Goal: Information Seeking & Learning: Learn about a topic

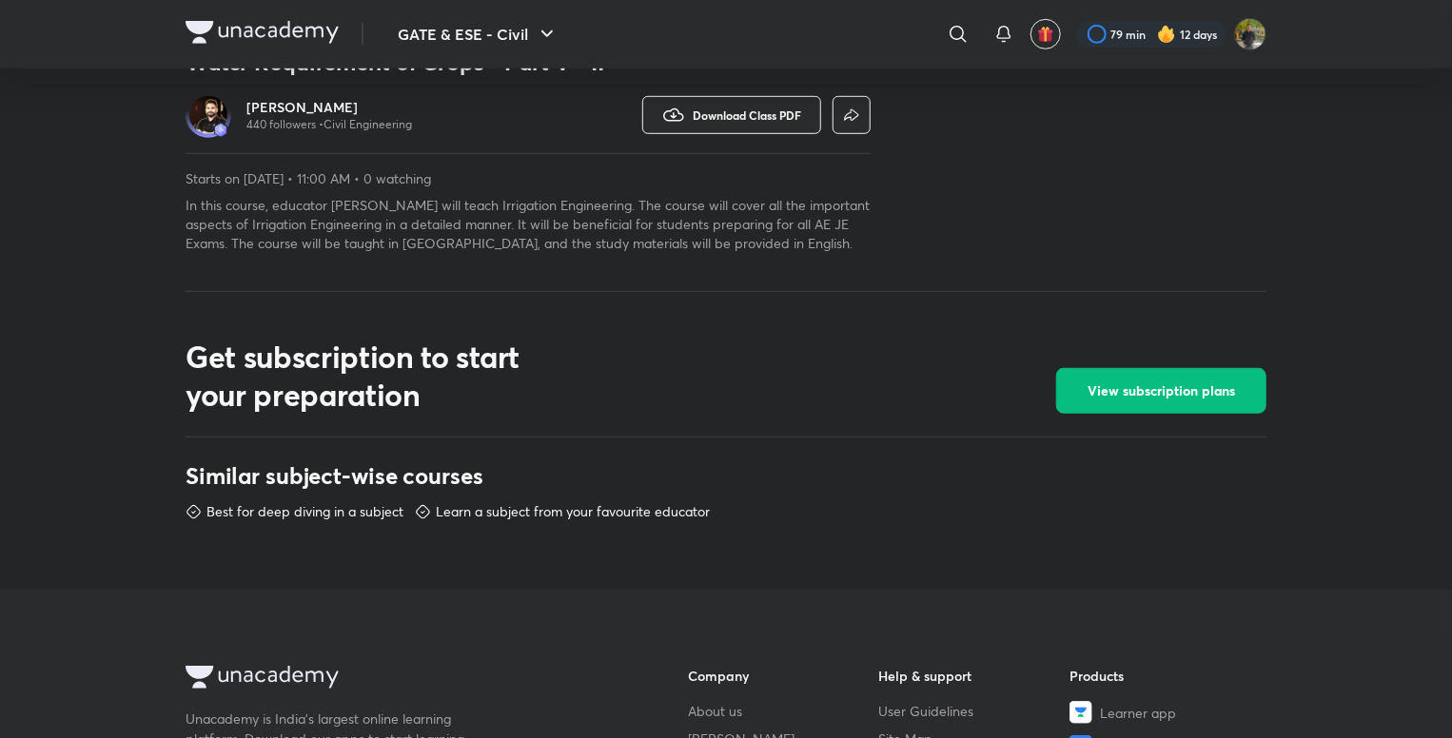
scroll to position [1068, 0]
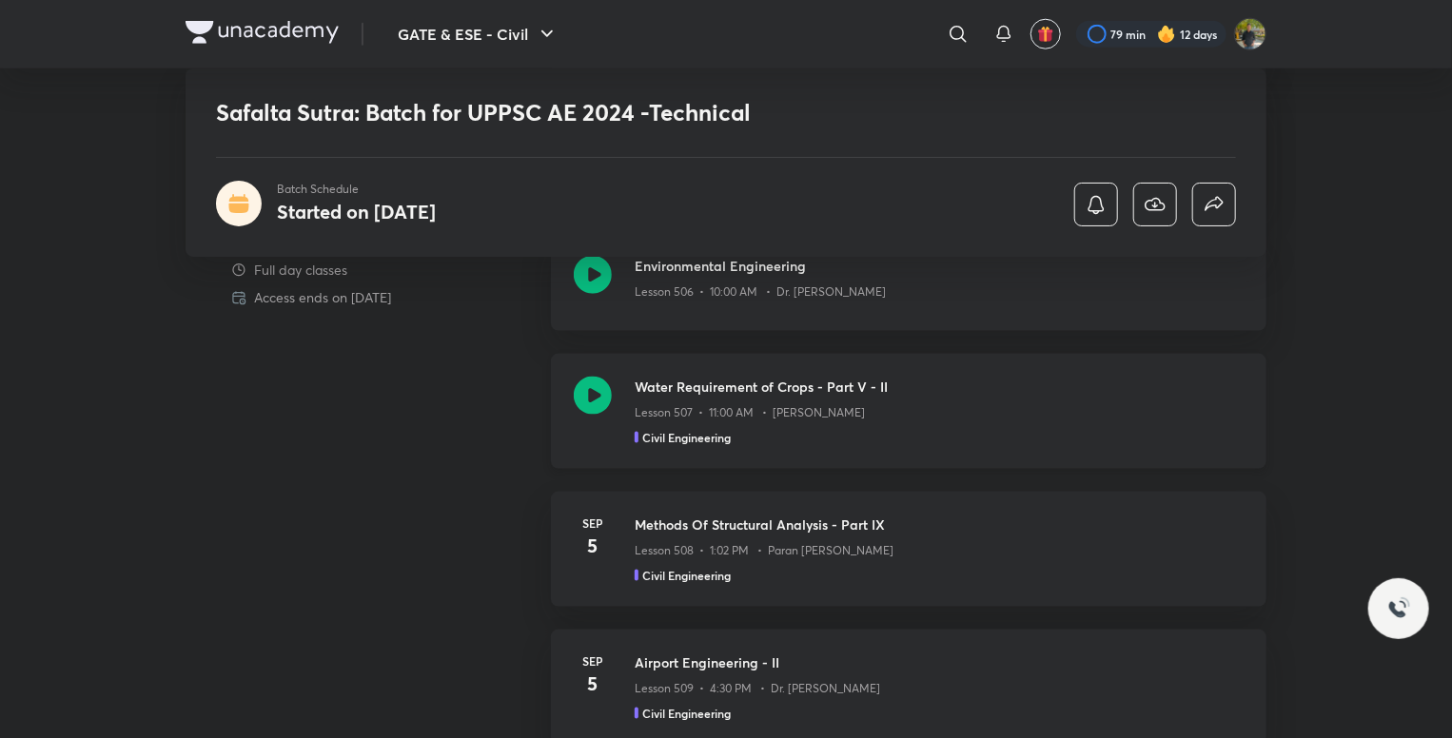
click at [933, 399] on div "Lesson 507 • 11:00 AM • Abhishek Shrivastava" at bounding box center [939, 409] width 609 height 25
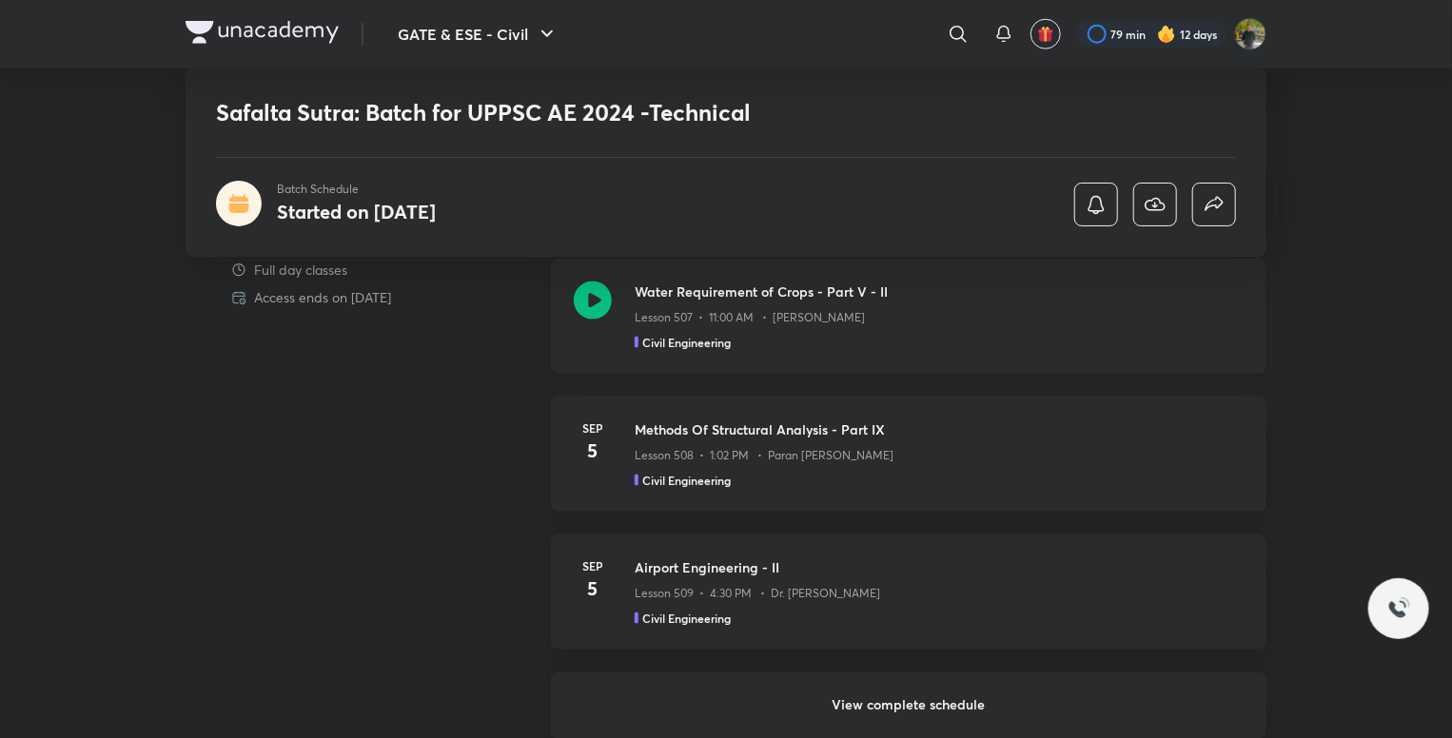
click at [943, 309] on div "Lesson 507 • 11:00 AM • Abhishek Shrivastava" at bounding box center [939, 314] width 609 height 25
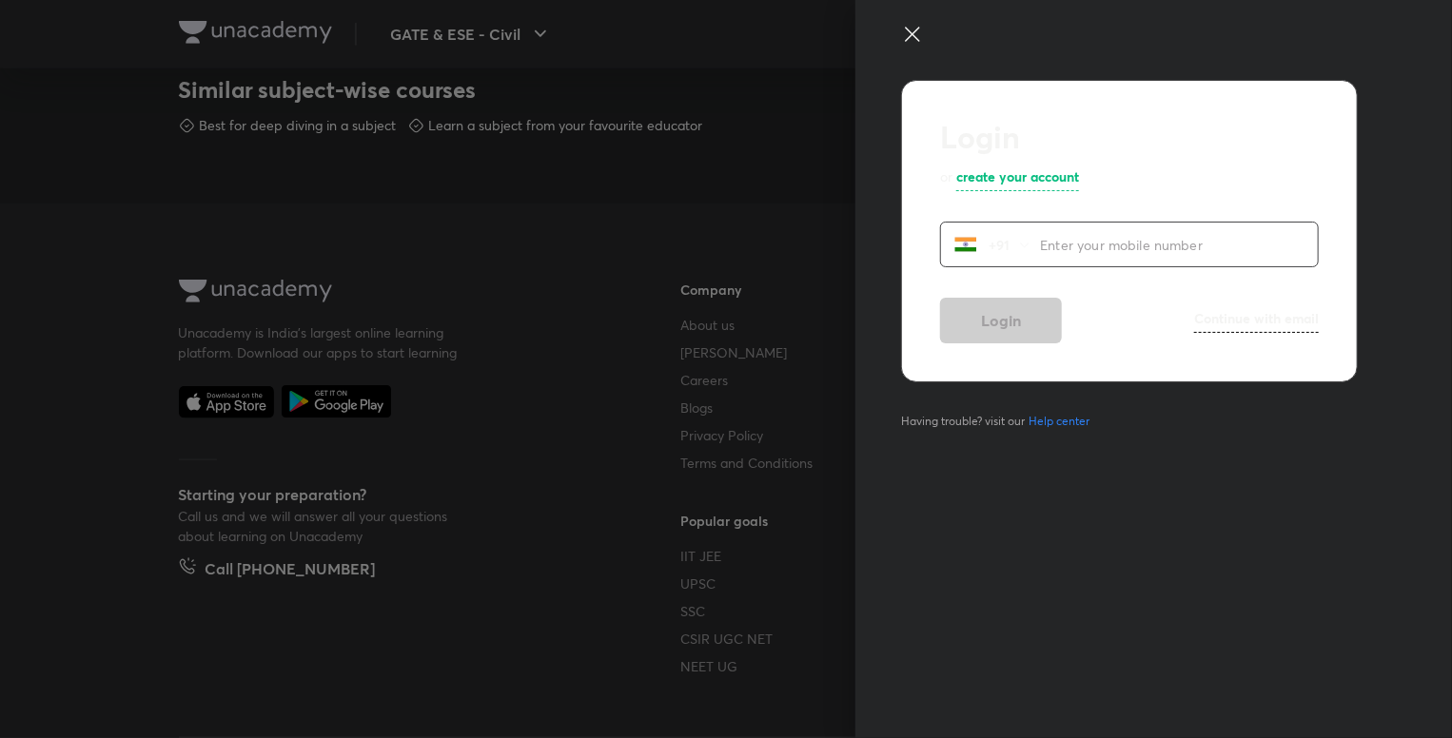
scroll to position [1068, 0]
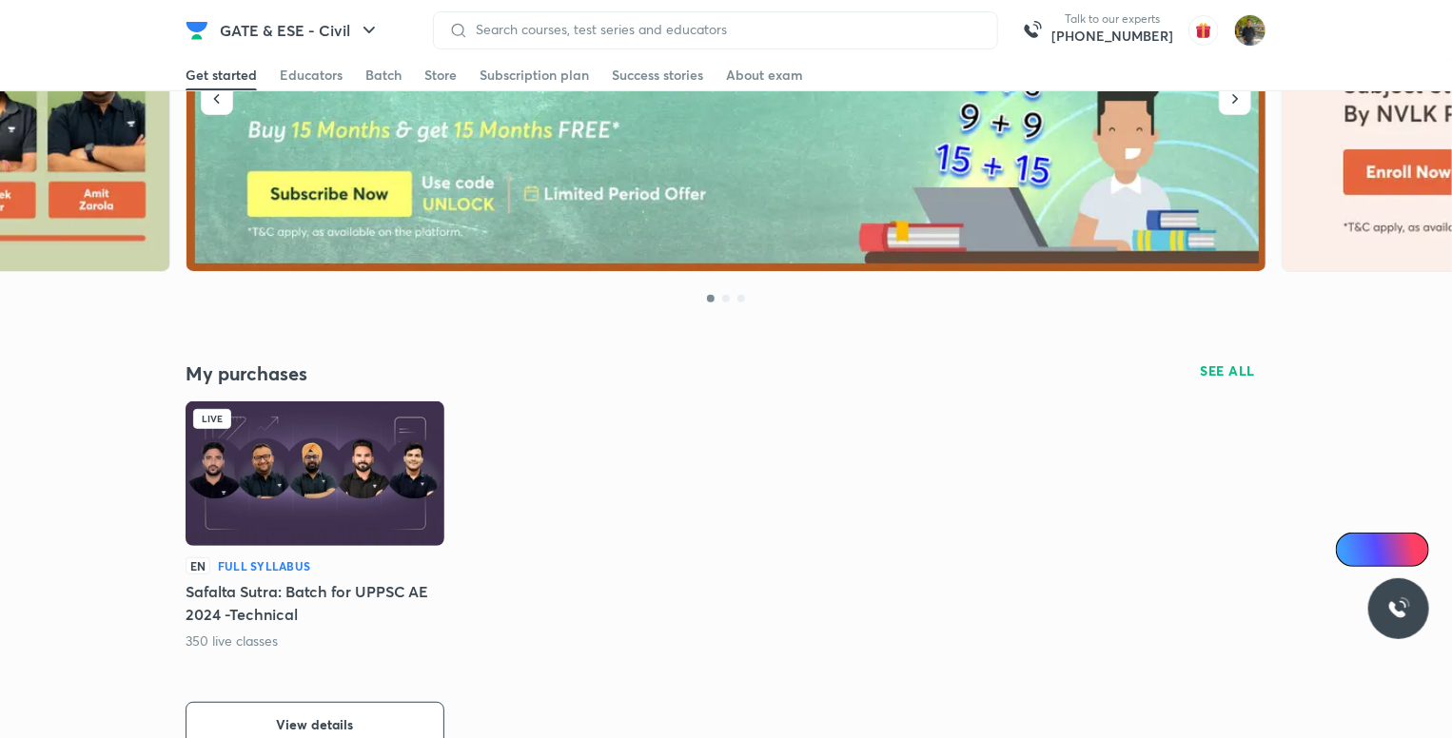
scroll to position [343, 0]
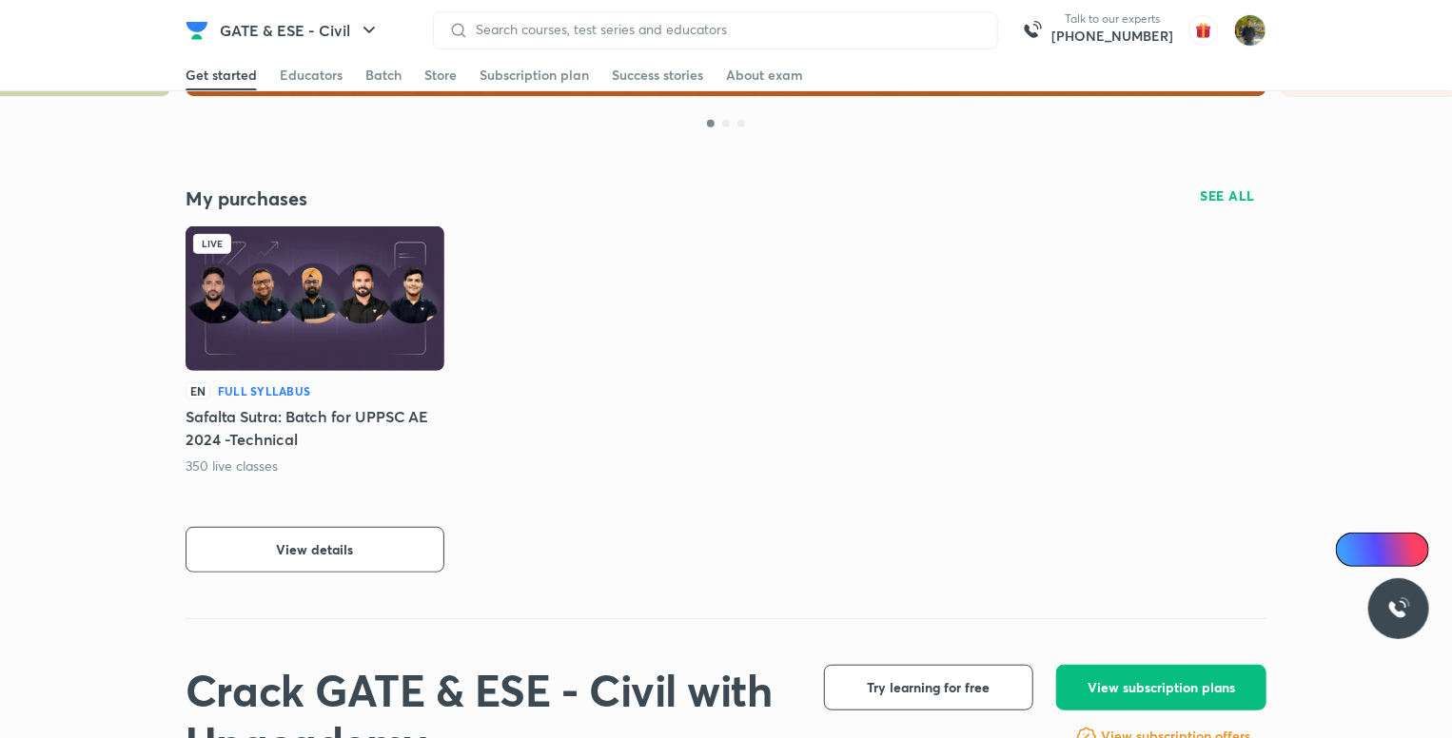
click at [277, 543] on span "View details" at bounding box center [315, 550] width 77 height 19
